Goal: Transaction & Acquisition: Purchase product/service

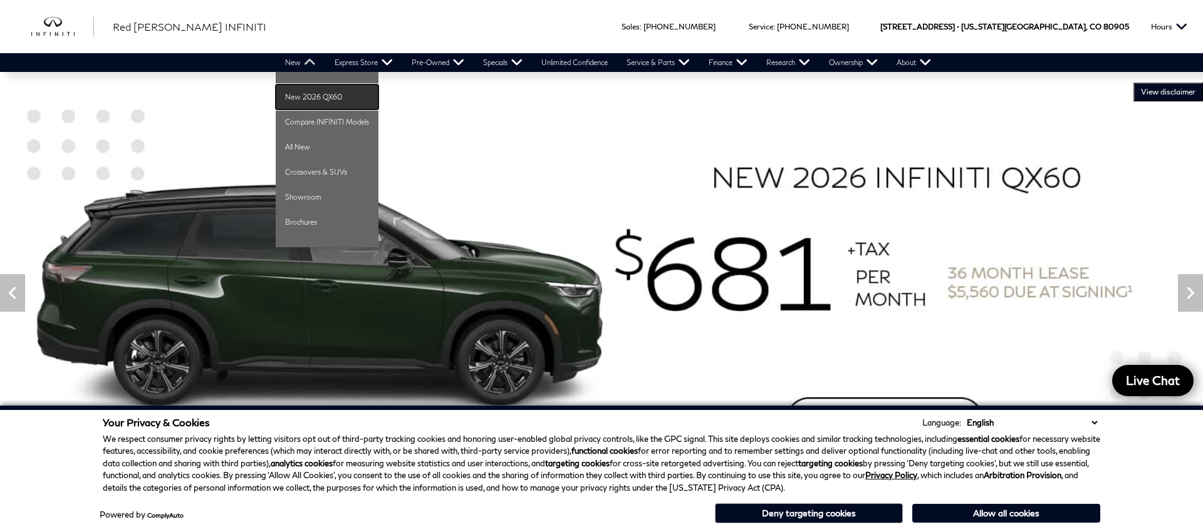
click at [294, 95] on link "New 2026 QX60" at bounding box center [327, 97] width 103 height 25
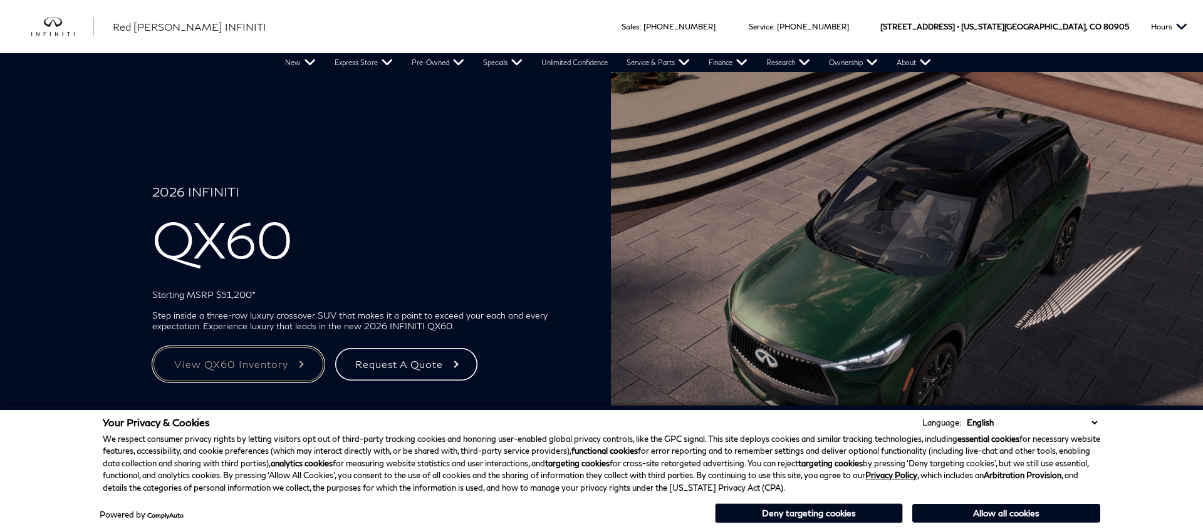
click at [221, 360] on link "View QX60 Inventory" at bounding box center [238, 364] width 172 height 36
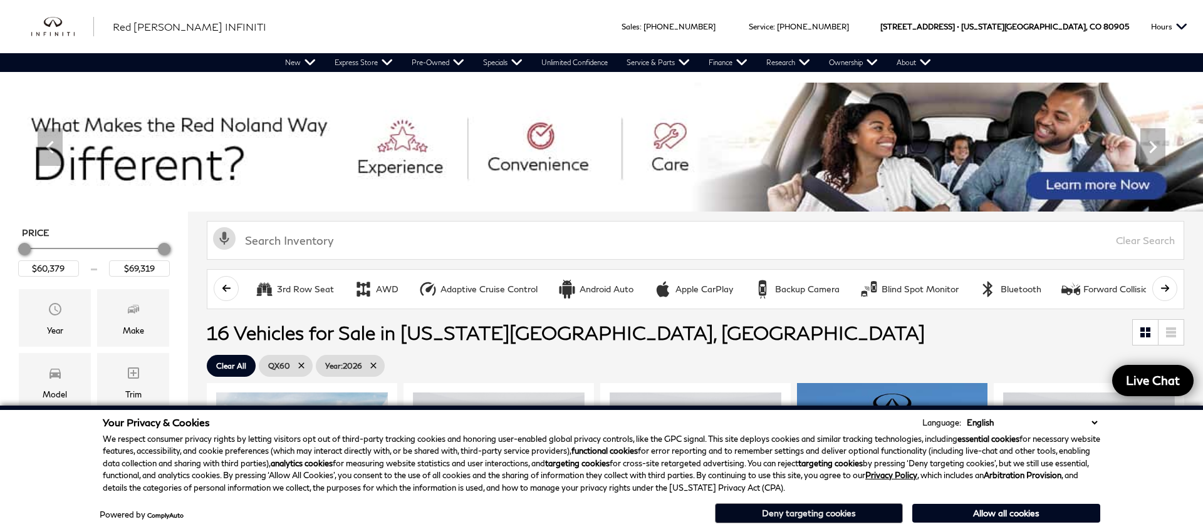
click at [792, 512] on button "Deny targeting cookies" at bounding box center [809, 514] width 188 height 20
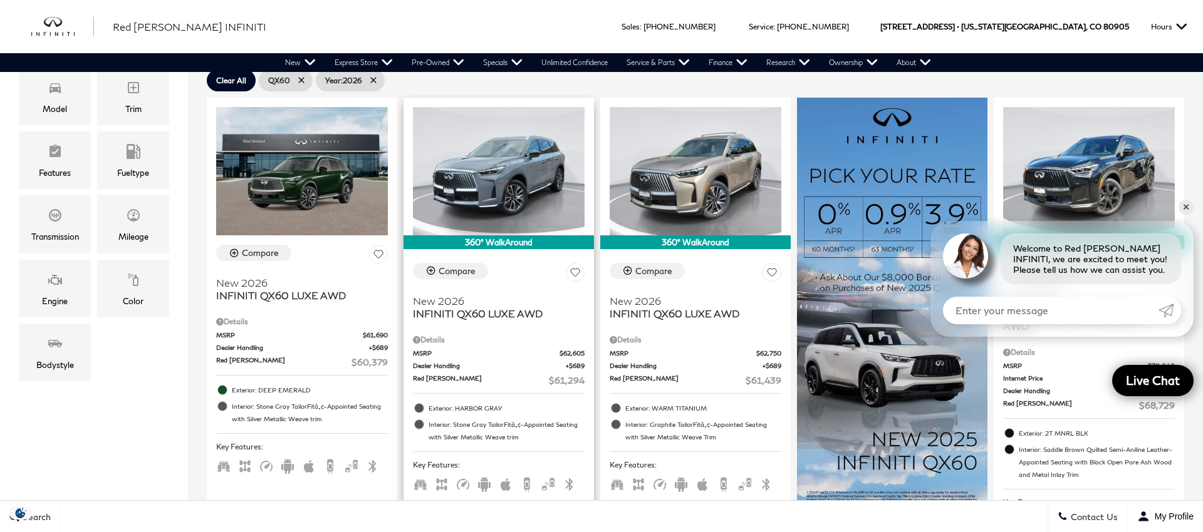
scroll to position [286, 0]
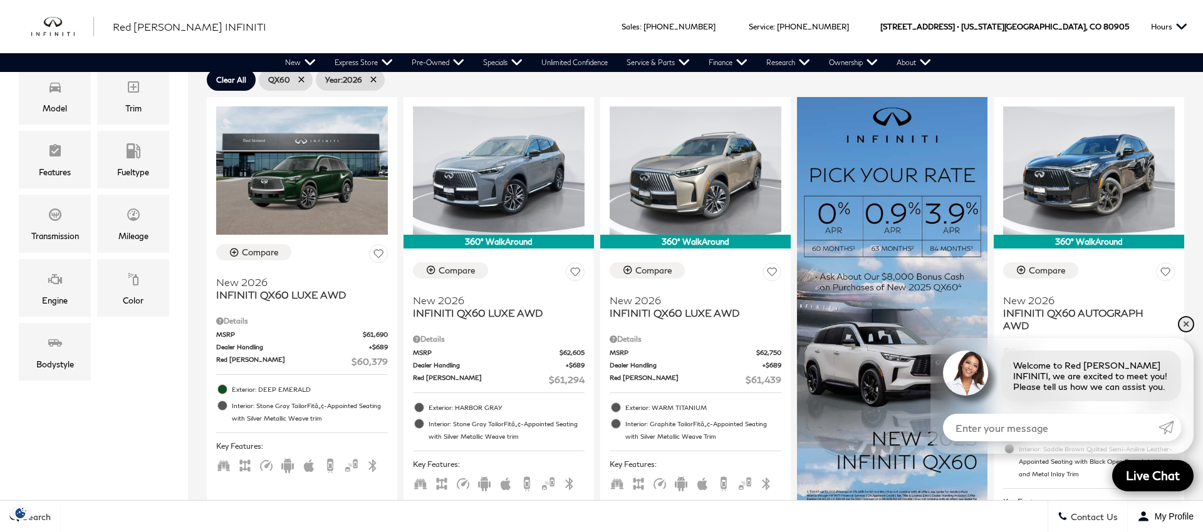
click at [1182, 319] on link "✕" at bounding box center [1185, 324] width 15 height 15
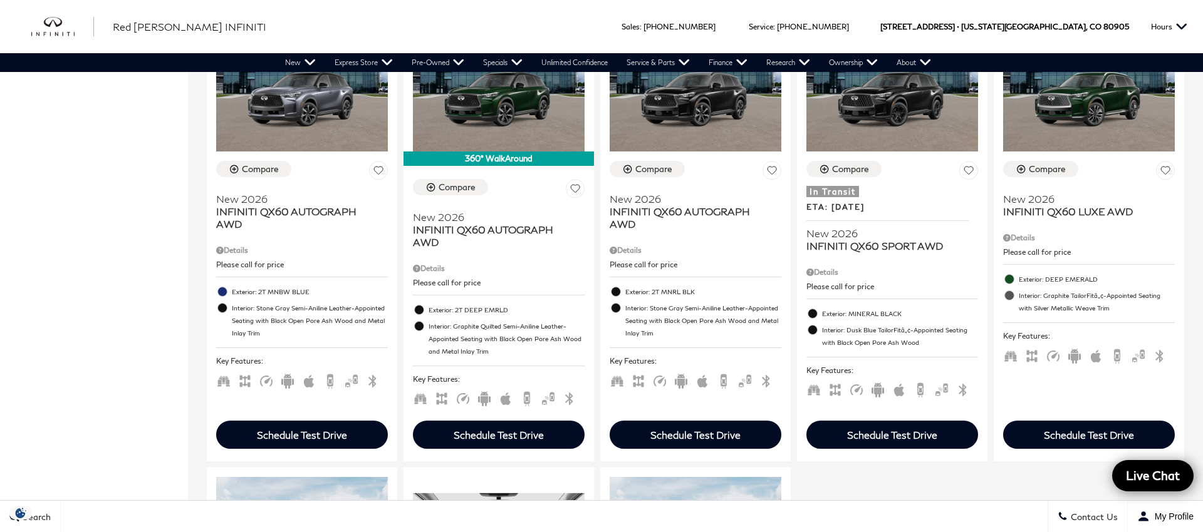
scroll to position [1362, 0]
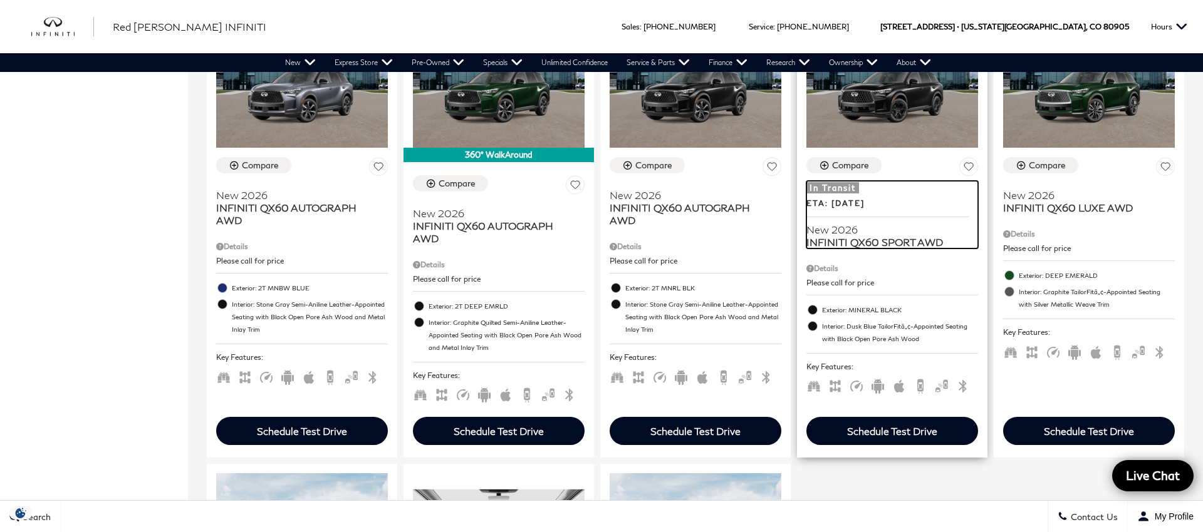
click at [848, 229] on span "New 2026" at bounding box center [887, 230] width 162 height 13
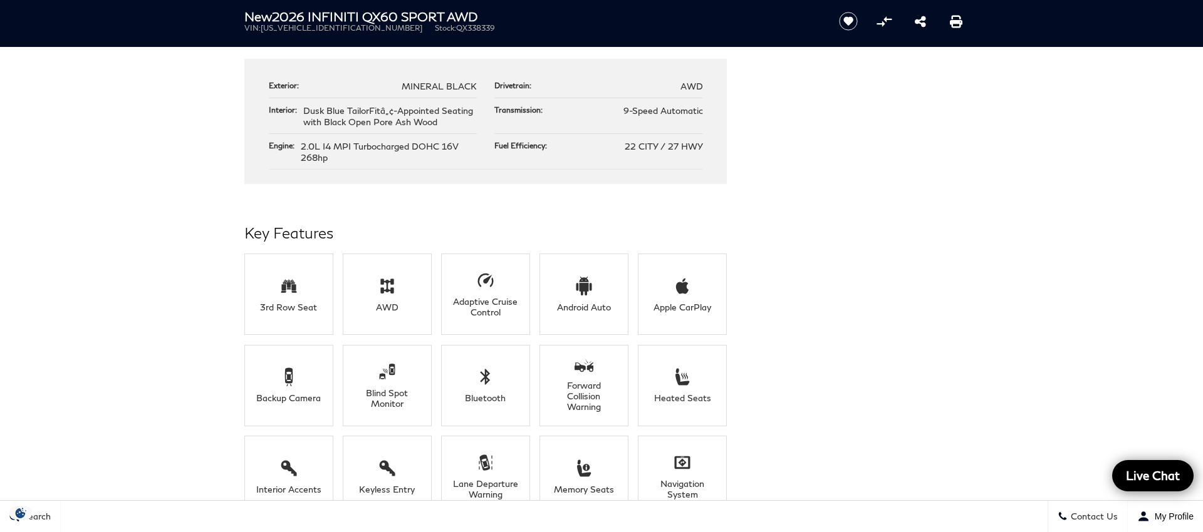
scroll to position [735, 0]
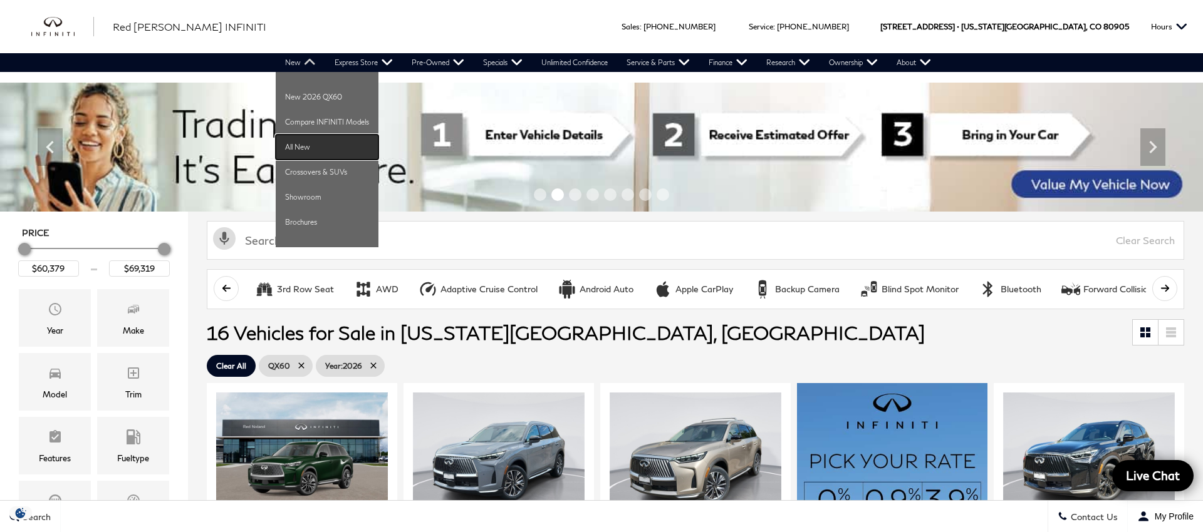
click at [288, 148] on link "All New" at bounding box center [327, 147] width 103 height 25
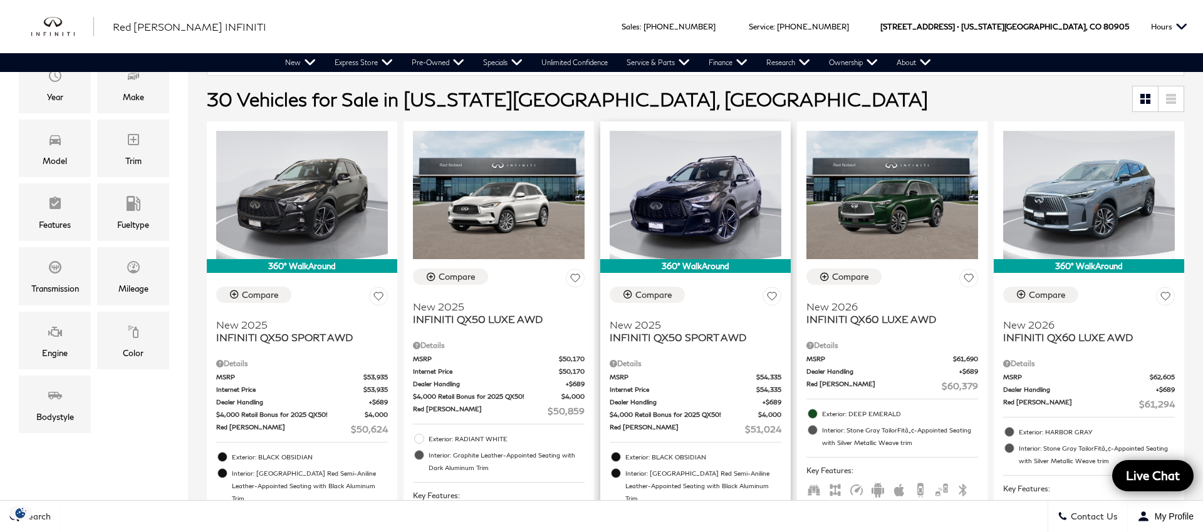
scroll to position [290, 0]
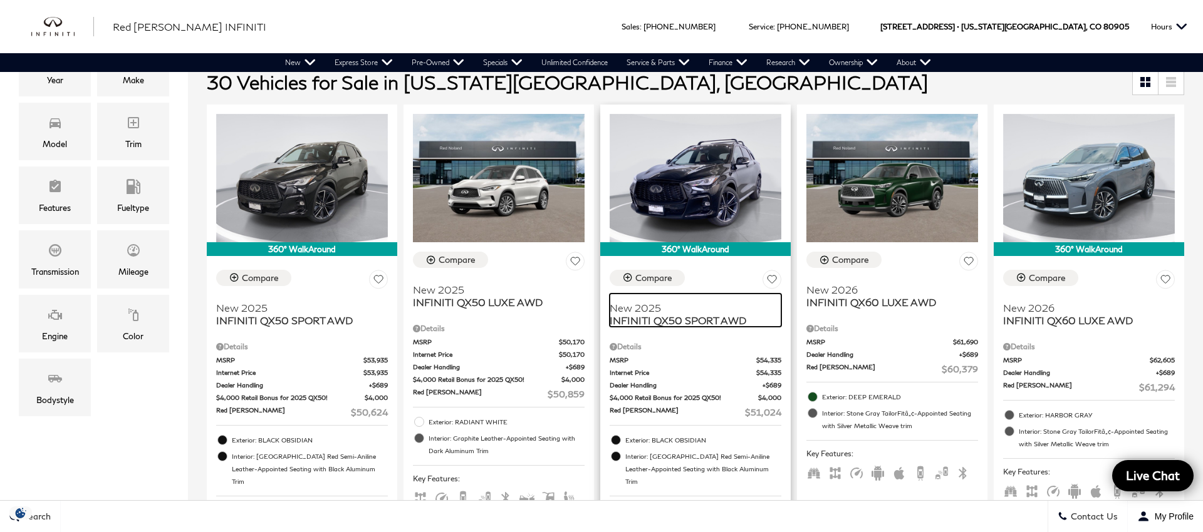
click at [678, 318] on span "INFINITI QX50 SPORT AWD" at bounding box center [691, 320] width 162 height 13
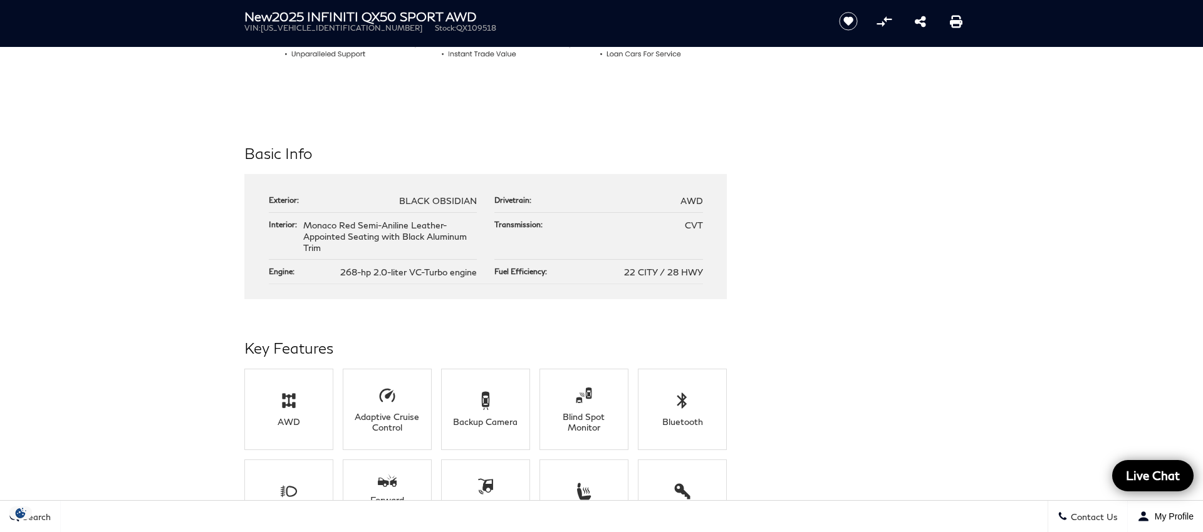
scroll to position [658, 0]
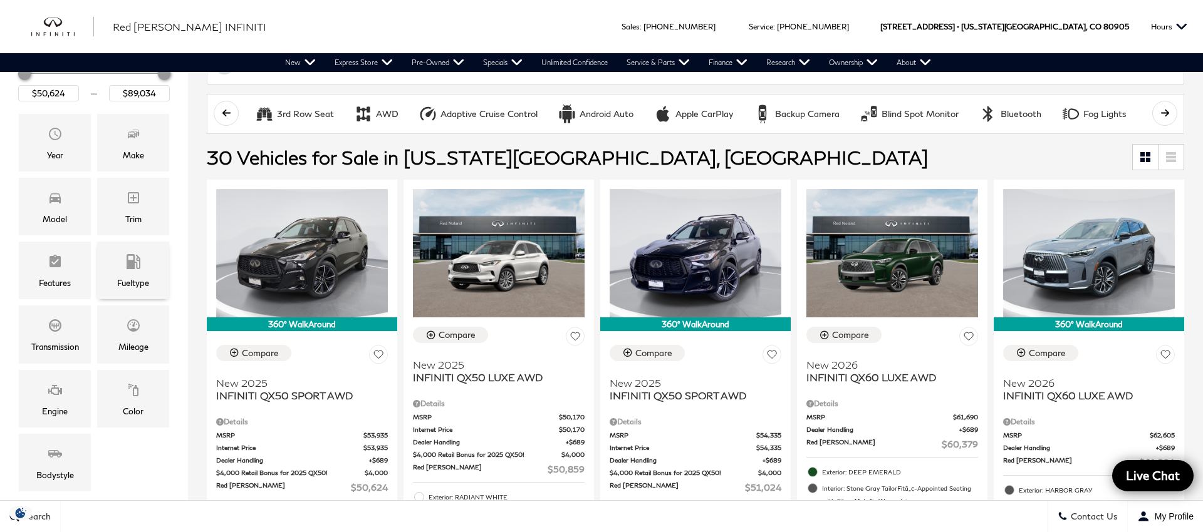
scroll to position [214, 0]
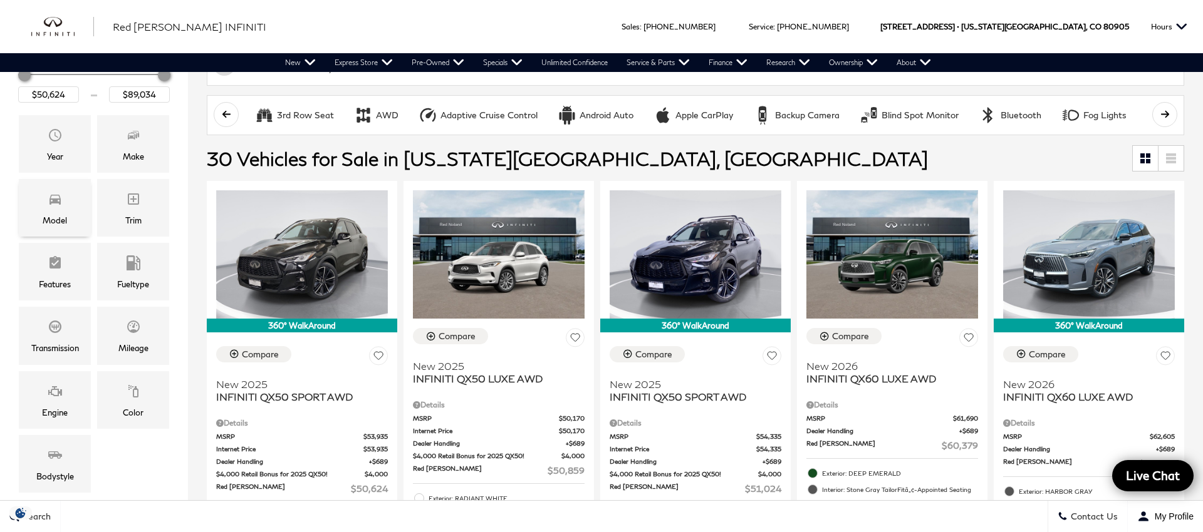
click at [54, 204] on icon "Model" at bounding box center [55, 199] width 15 height 15
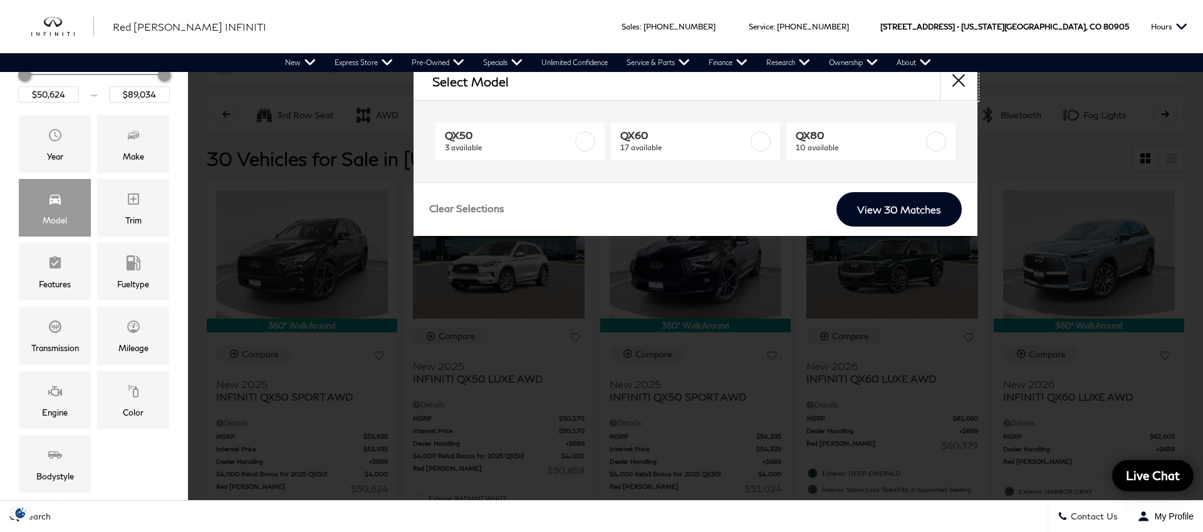
click at [956, 83] on button "close" at bounding box center [959, 82] width 38 height 38
